Goal: Transaction & Acquisition: Purchase product/service

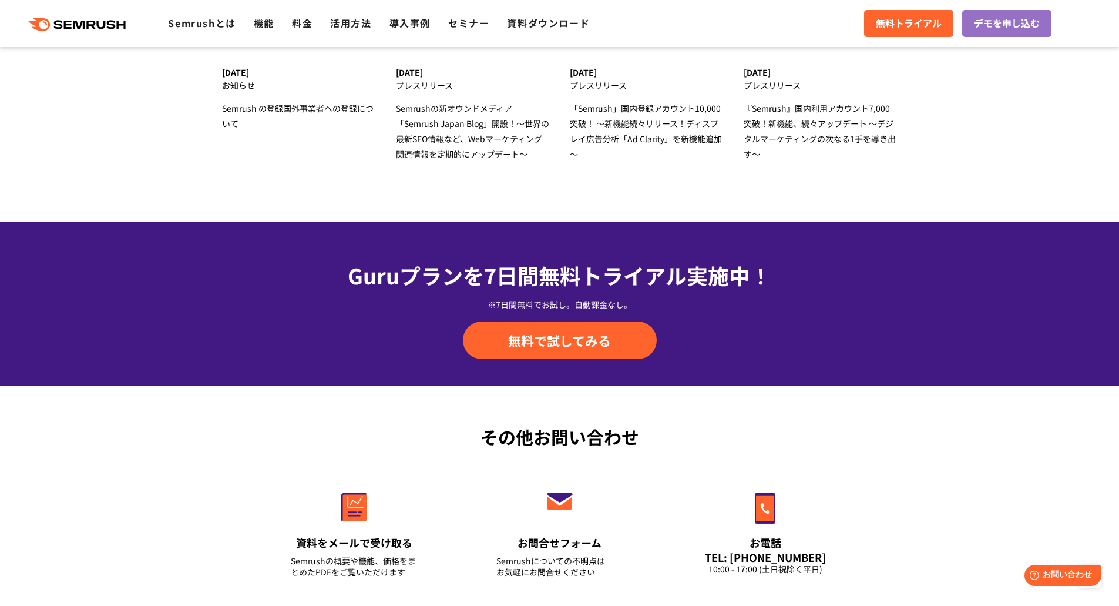
scroll to position [4042, 0]
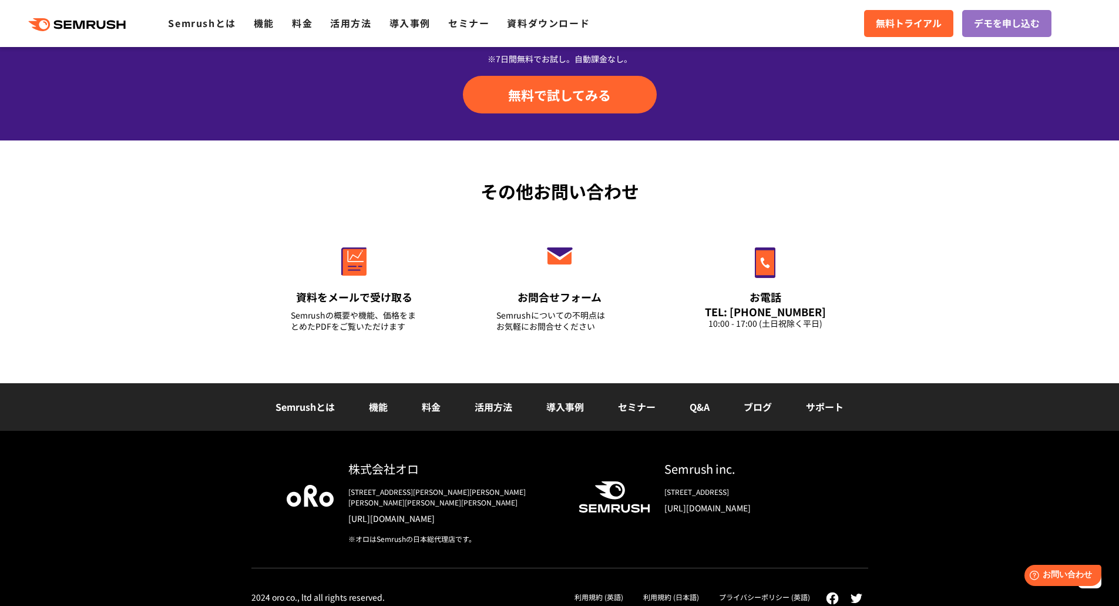
click at [430, 400] on link "料金" at bounding box center [431, 407] width 19 height 14
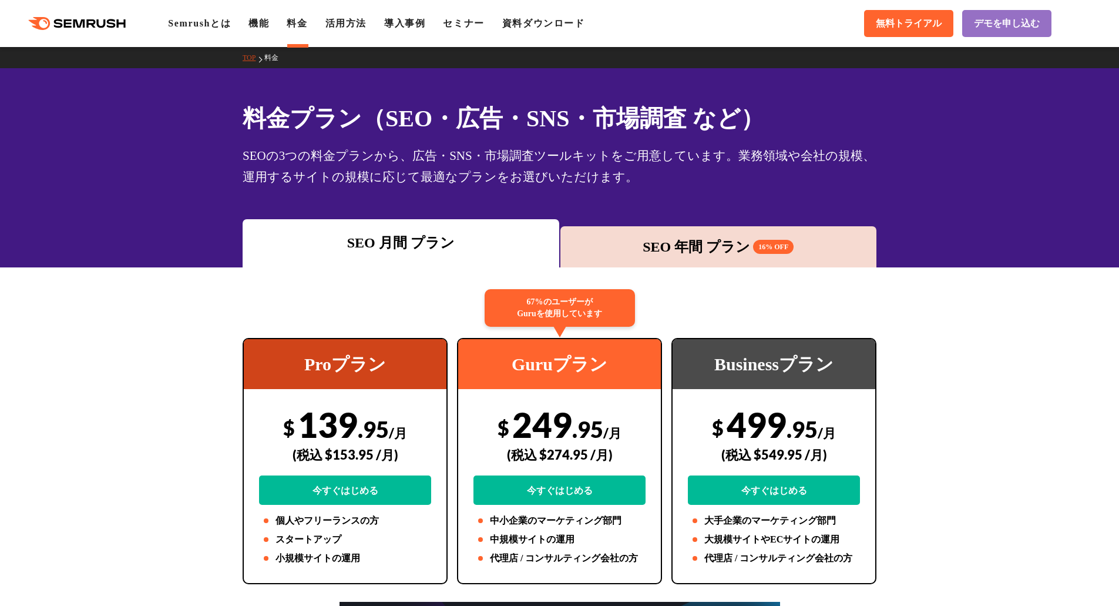
click at [782, 230] on div "SEO 年間 プラン 16% OFF" at bounding box center [719, 246] width 317 height 41
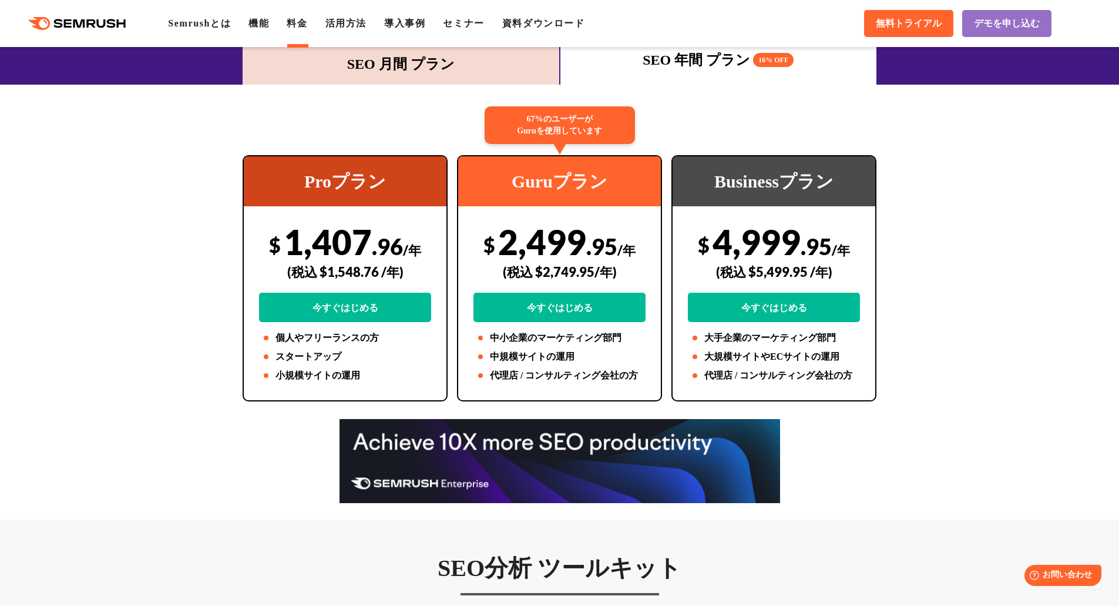
scroll to position [182, 0]
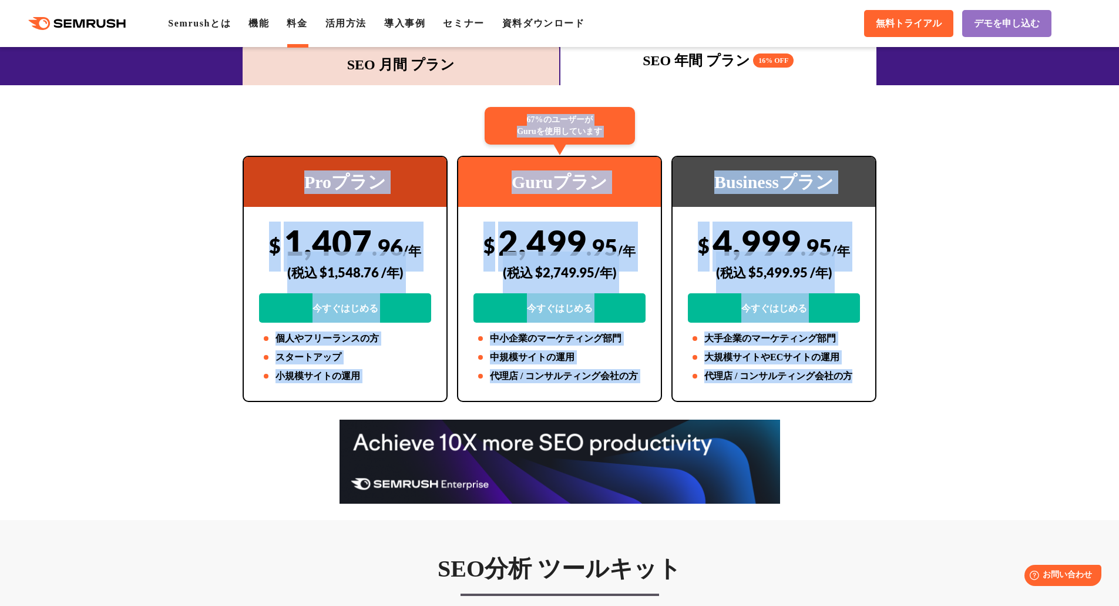
drag, startPoint x: 863, startPoint y: 383, endPoint x: 231, endPoint y: 186, distance: 662.2
click at [231, 186] on div "Proプラン $ 1,407 .96 /年 (税込 $1,548.76 /年) 今すぐはじめる 個人やフリーランスの方 スタートアップ 小規模サイトの運用 6…" at bounding box center [560, 279] width 658 height 246
copy div "Loremi $ 4,867 .70 /d (si $8,456.91 /a) consect adipiscinge seddoei temporinc 4…"
click at [515, 159] on div "Guruプラン" at bounding box center [559, 182] width 203 height 50
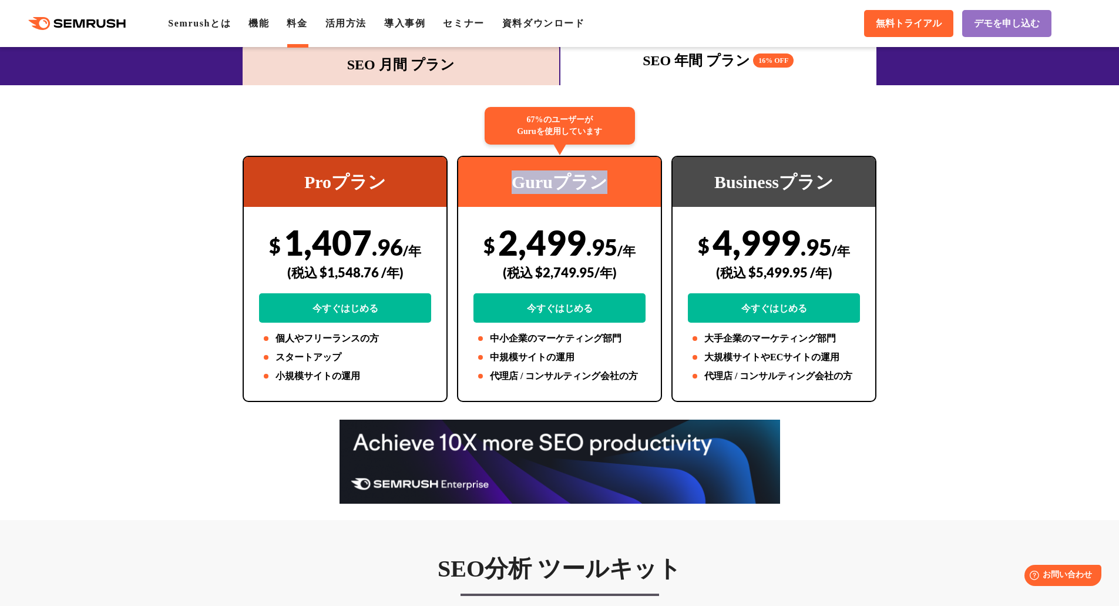
drag, startPoint x: 507, startPoint y: 190, endPoint x: 614, endPoint y: 184, distance: 107.1
click at [614, 184] on div "Guruプラン" at bounding box center [559, 182] width 203 height 50
copy div "Guruプラン"
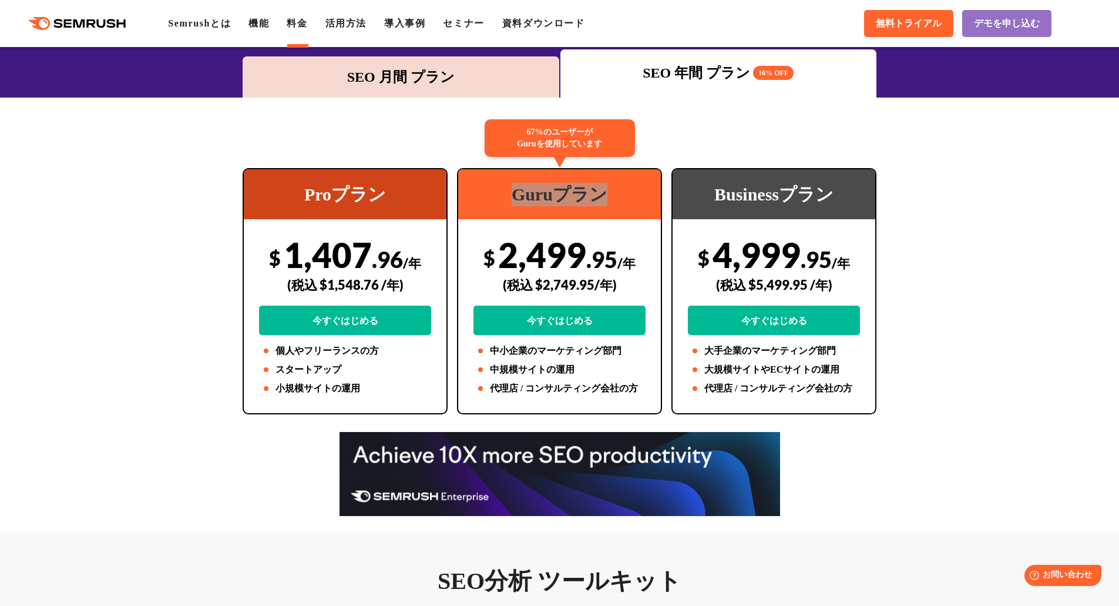
scroll to position [174, 0]
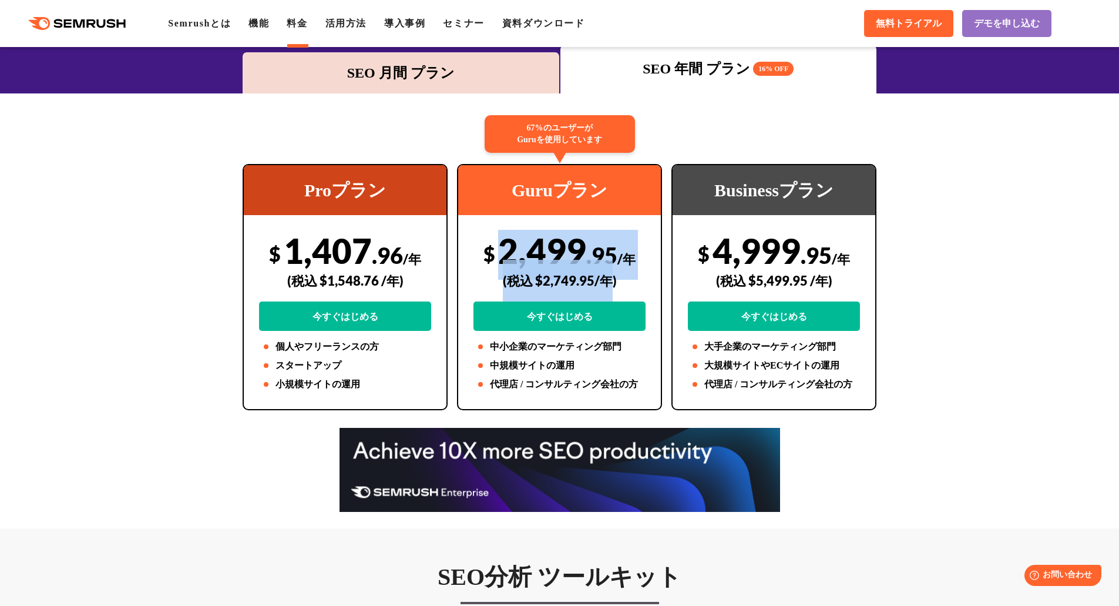
drag, startPoint x: 503, startPoint y: 253, endPoint x: 609, endPoint y: 258, distance: 106.5
click at [609, 258] on div "$ 2,499 .95 /年 (税込 $2,749.95/年) 今すぐはじめる" at bounding box center [560, 280] width 172 height 101
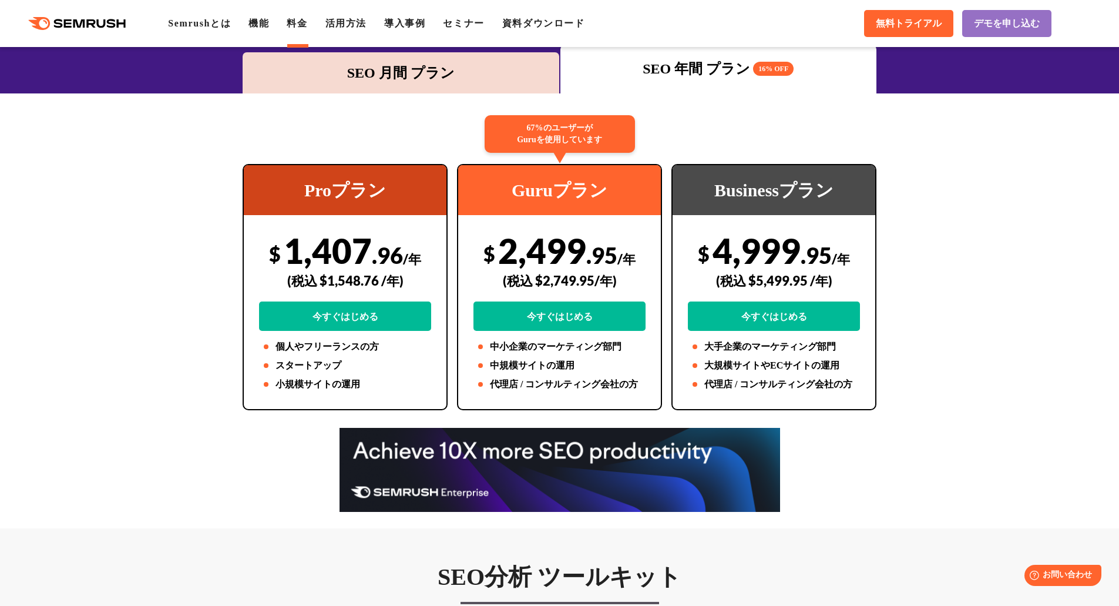
click at [633, 262] on span "/年" at bounding box center [627, 259] width 18 height 16
click at [374, 78] on div "SEO 月間 プラン" at bounding box center [401, 72] width 305 height 21
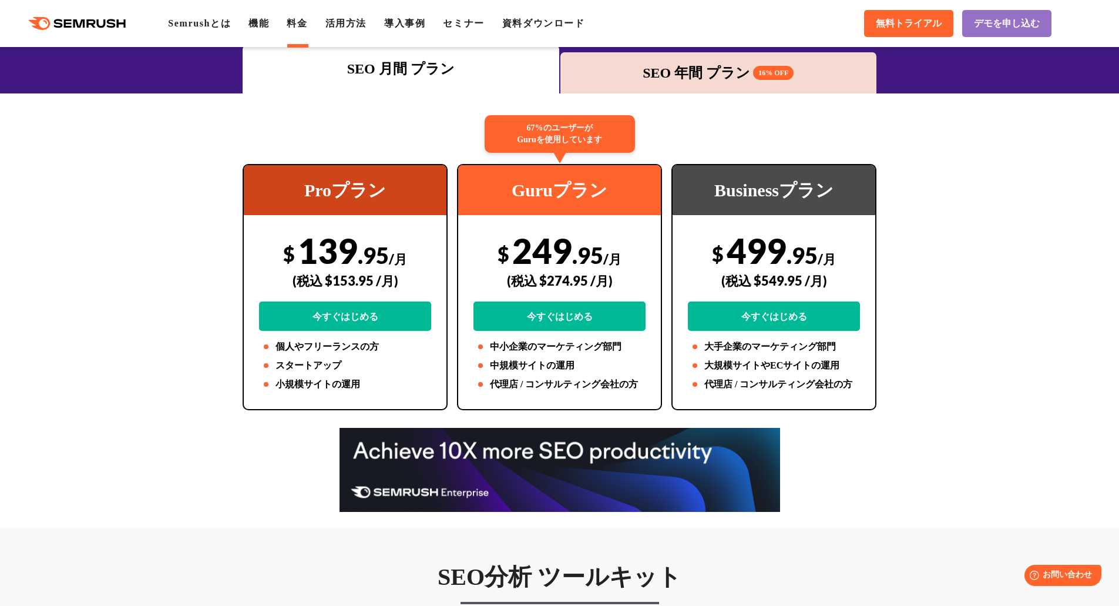
click at [668, 66] on div "SEO 年間 プラン 16% OFF" at bounding box center [718, 72] width 305 height 21
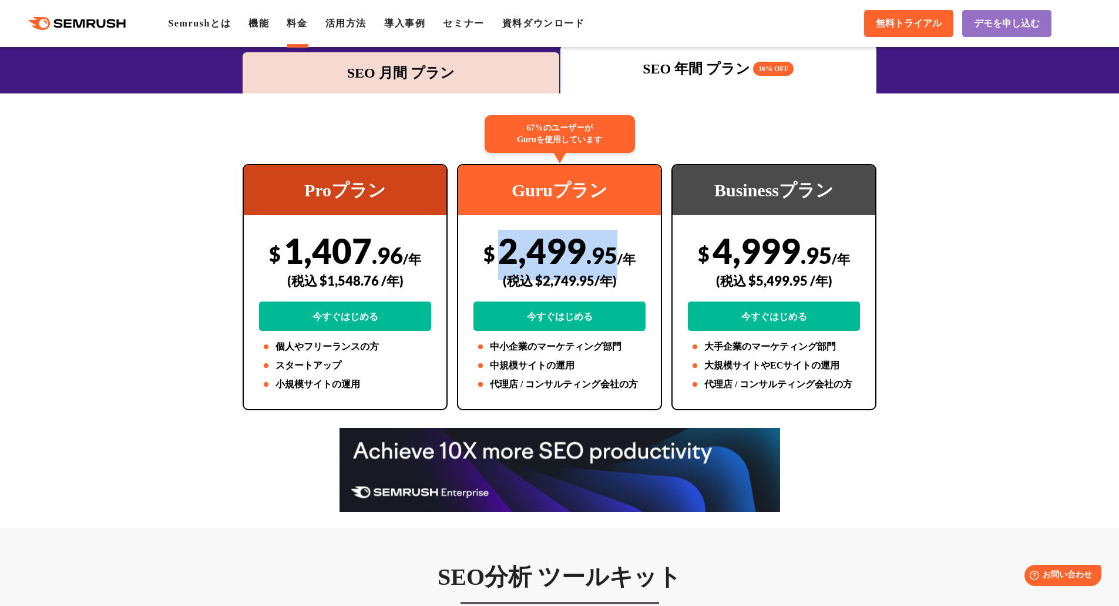
drag, startPoint x: 506, startPoint y: 256, endPoint x: 613, endPoint y: 259, distance: 107.6
click at [613, 259] on div "$ 2,499 .95 /年 (税込 $2,749.95/年) 今すぐはじめる" at bounding box center [560, 280] width 172 height 101
click at [605, 263] on div "(税込 $2,749.95/年)" at bounding box center [560, 281] width 172 height 42
drag, startPoint x: 503, startPoint y: 254, endPoint x: 619, endPoint y: 253, distance: 115.8
click at [619, 253] on div "$ 2,499 .95 /年 (税込 $2,749.95/年) 今すぐはじめる" at bounding box center [560, 280] width 172 height 101
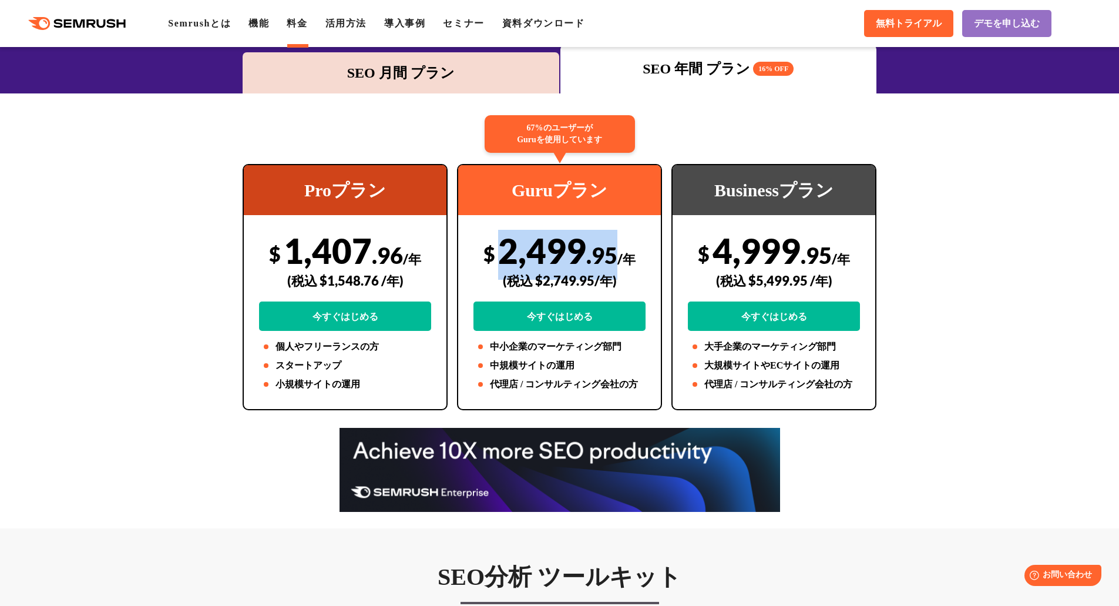
copy div "2,499 .95"
drag, startPoint x: 644, startPoint y: 257, endPoint x: 618, endPoint y: 262, distance: 27.0
click at [618, 262] on div "$ 2,499 .95 /年 (税込 $2,749.95/年) 今すぐはじめる" at bounding box center [560, 280] width 172 height 101
copy span "/年"
